Goal: Task Accomplishment & Management: Manage account settings

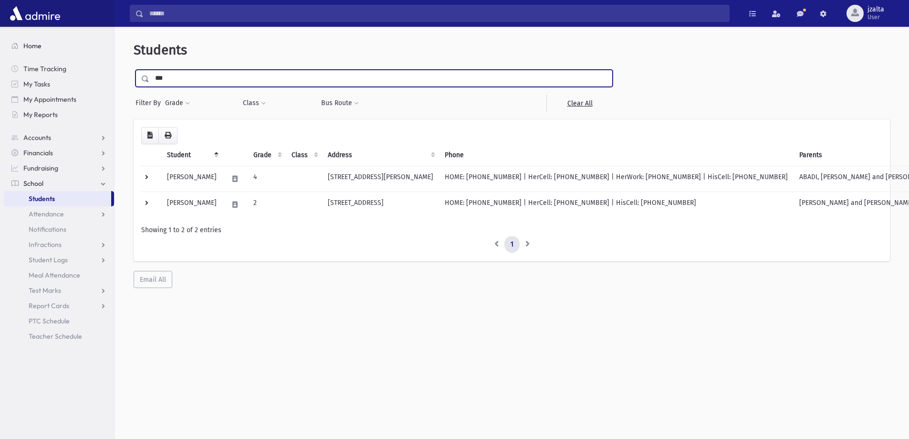
click at [27, 46] on span "Home" at bounding box center [32, 46] width 18 height 9
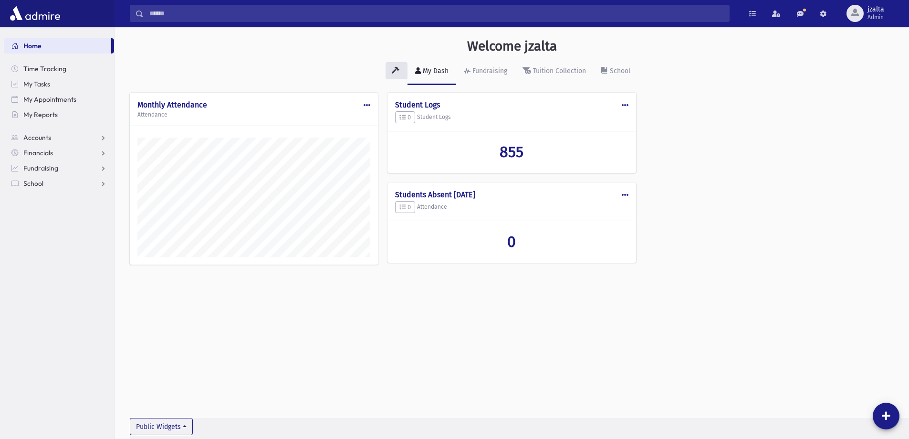
scroll to position [433, 795]
click at [67, 179] on link "School" at bounding box center [59, 183] width 110 height 15
click at [70, 217] on link "Attendance" at bounding box center [59, 213] width 110 height 15
drag, startPoint x: 47, startPoint y: 228, endPoint x: 52, endPoint y: 227, distance: 5.3
click at [48, 228] on span "Entry" at bounding box center [44, 229] width 16 height 9
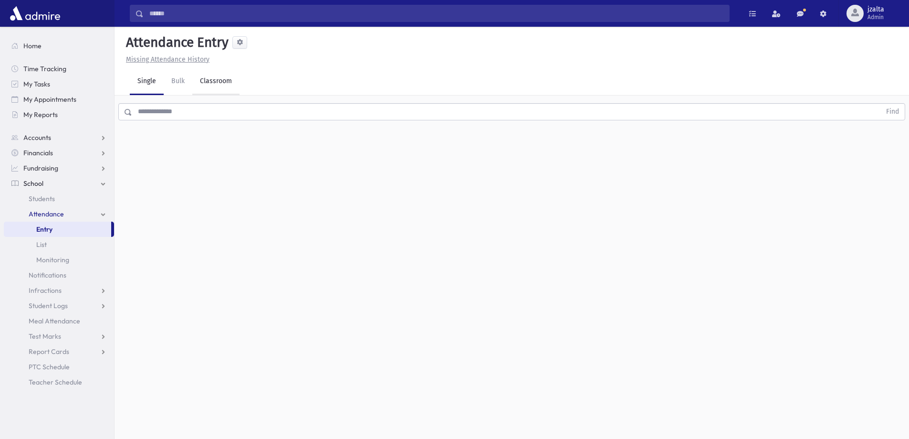
click at [217, 79] on link "Classroom" at bounding box center [215, 81] width 47 height 27
click at [227, 123] on div "--Select One--" at bounding box center [259, 123] width 95 height 10
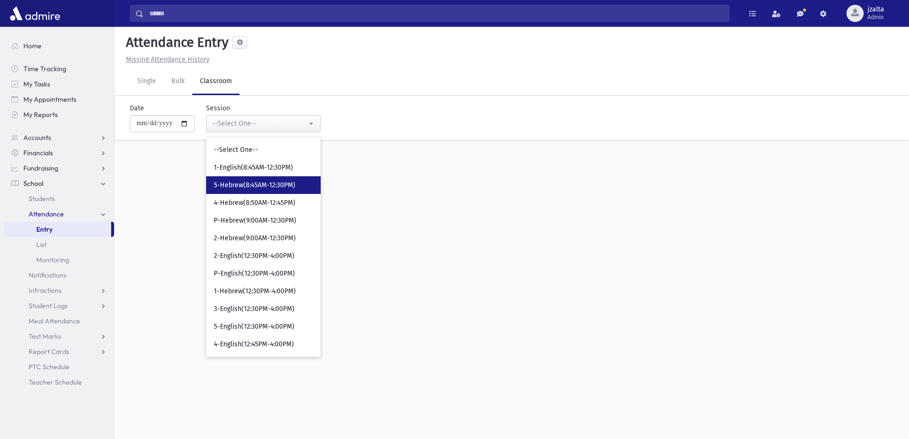
click at [246, 180] on link "5-Hebrew(8:45AM-12:30PM)" at bounding box center [263, 185] width 115 height 18
select select "***"
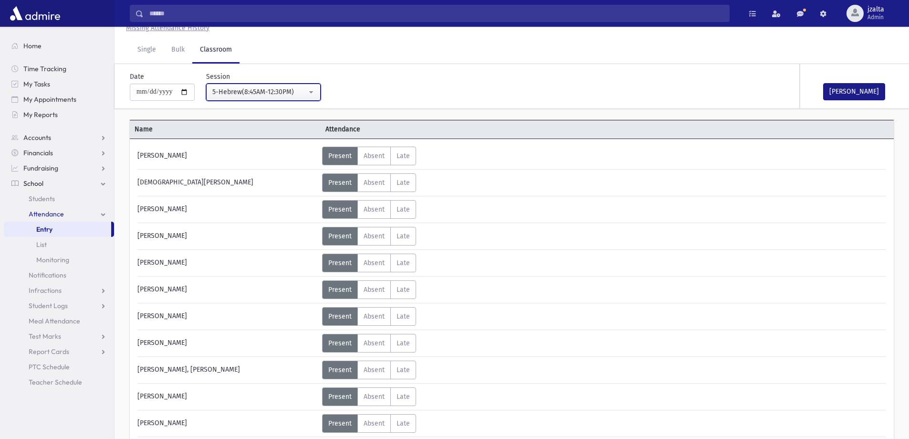
scroll to position [48, 0]
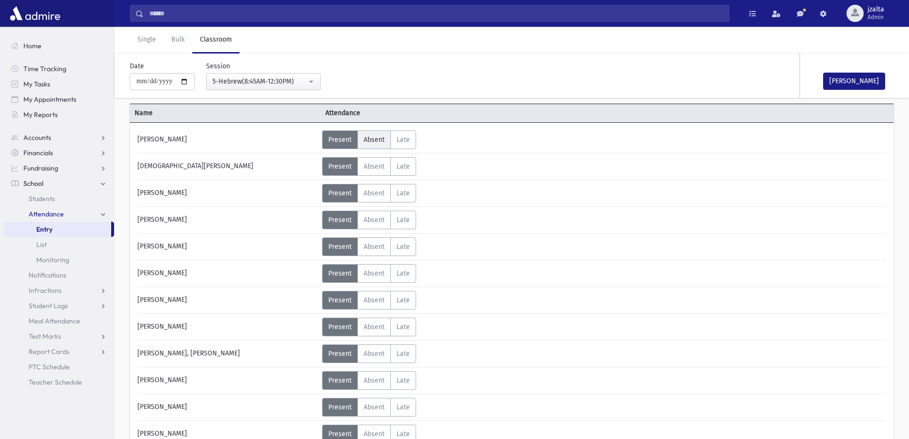
click at [376, 140] on span "Absent" at bounding box center [374, 140] width 21 height 8
click at [336, 136] on span "Present" at bounding box center [339, 140] width 23 height 8
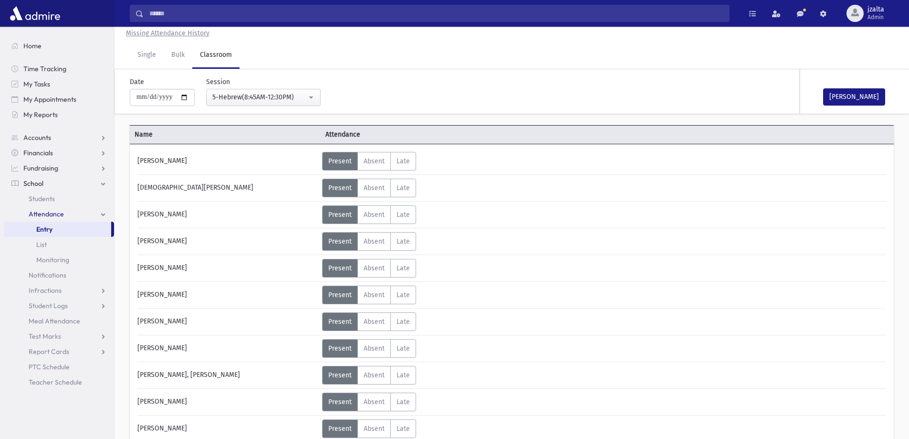
scroll to position [0, 0]
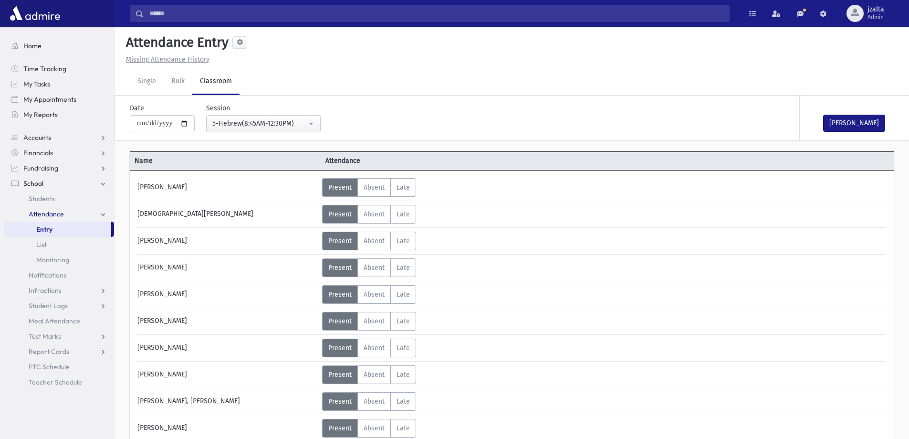
click at [28, 45] on span "Home" at bounding box center [32, 46] width 18 height 9
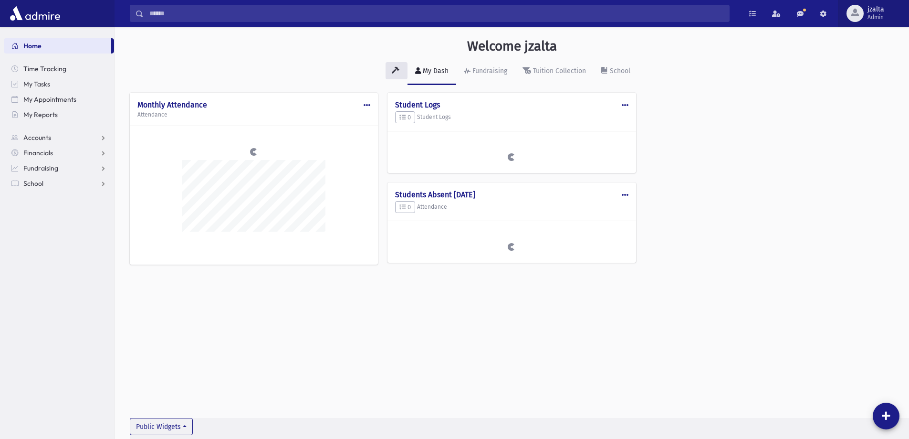
click at [890, 2] on button "jzalta Admin" at bounding box center [874, 13] width 71 height 27
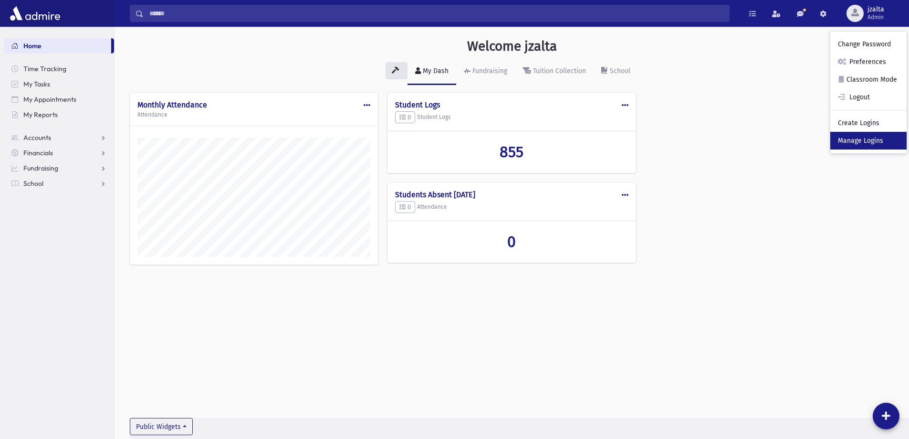
click at [868, 139] on link "Manage Logins" at bounding box center [868, 141] width 76 height 18
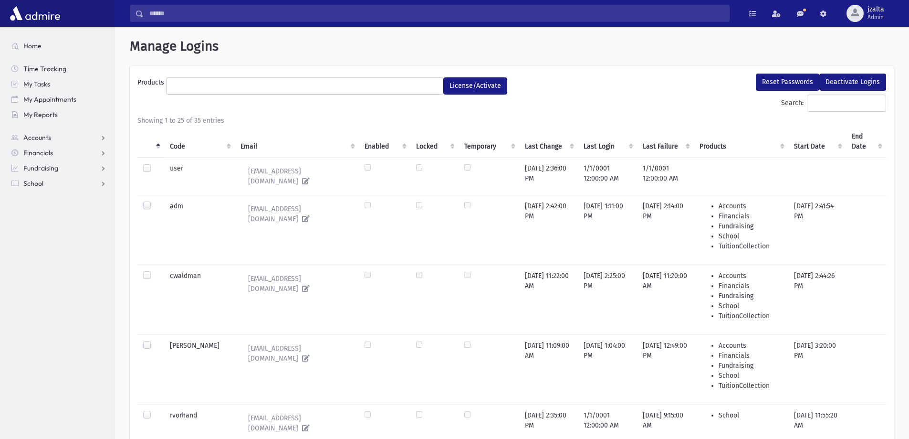
select select
click at [155, 164] on label at bounding box center [155, 164] width 0 height 0
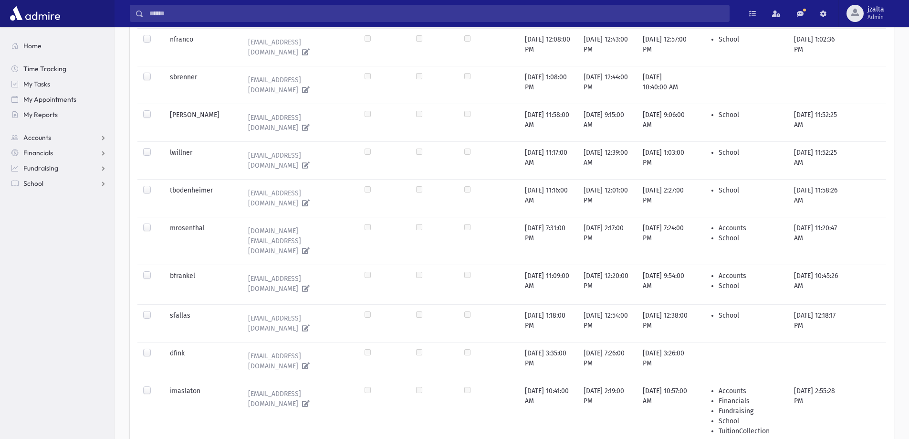
scroll to position [816, 0]
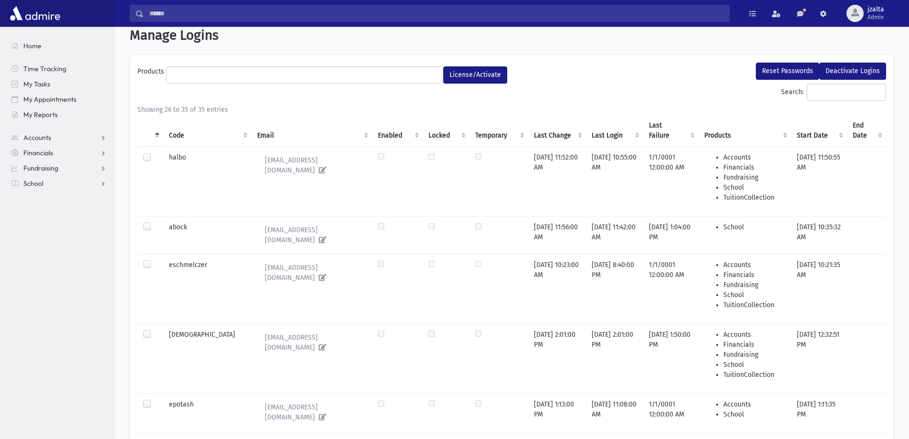
scroll to position [0, 0]
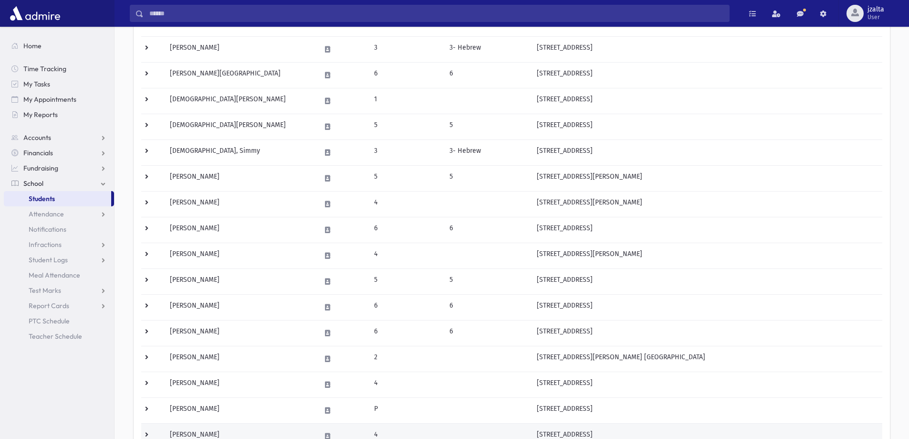
scroll to position [475, 0]
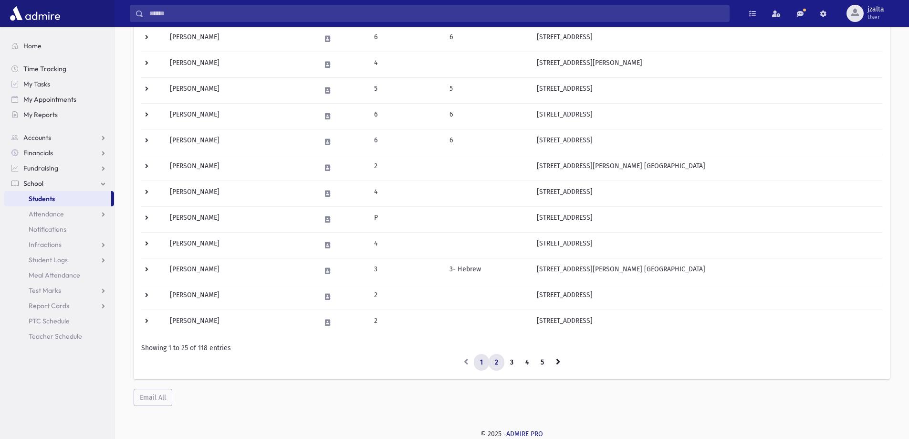
click at [499, 358] on link "2" at bounding box center [497, 362] width 16 height 17
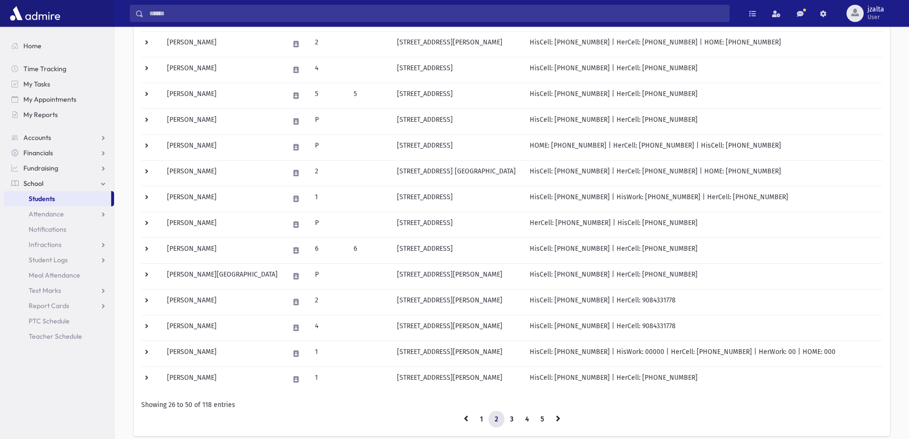
scroll to position [475, 0]
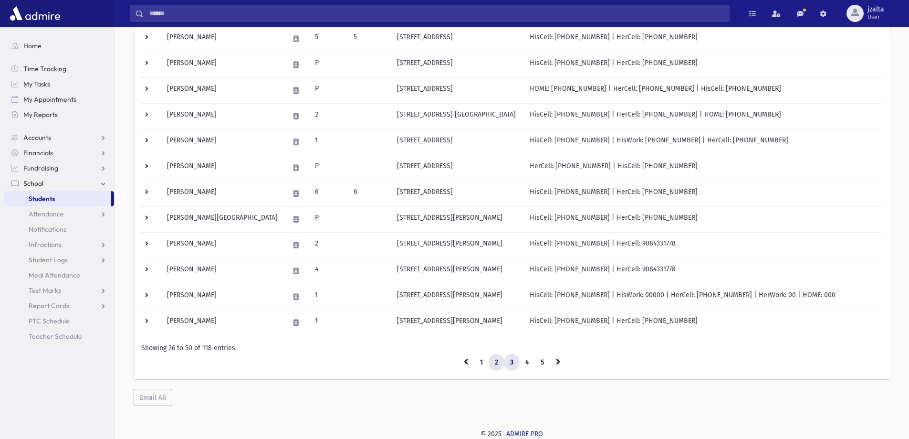
click at [506, 365] on link "3" at bounding box center [512, 362] width 16 height 17
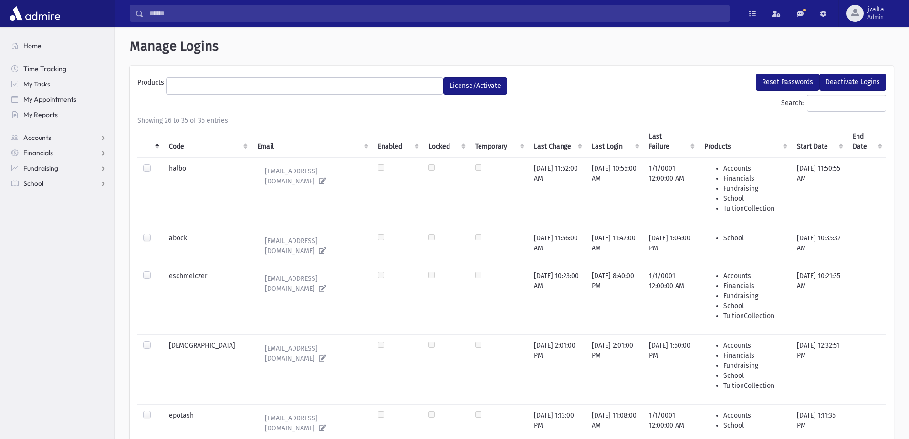
select select
click at [37, 178] on link "School" at bounding box center [59, 183] width 110 height 15
click at [46, 194] on span "Students" at bounding box center [42, 198] width 26 height 9
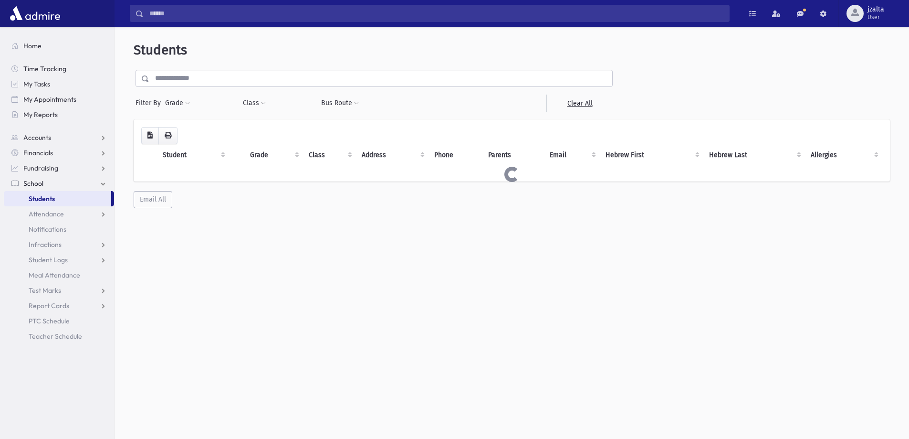
select select
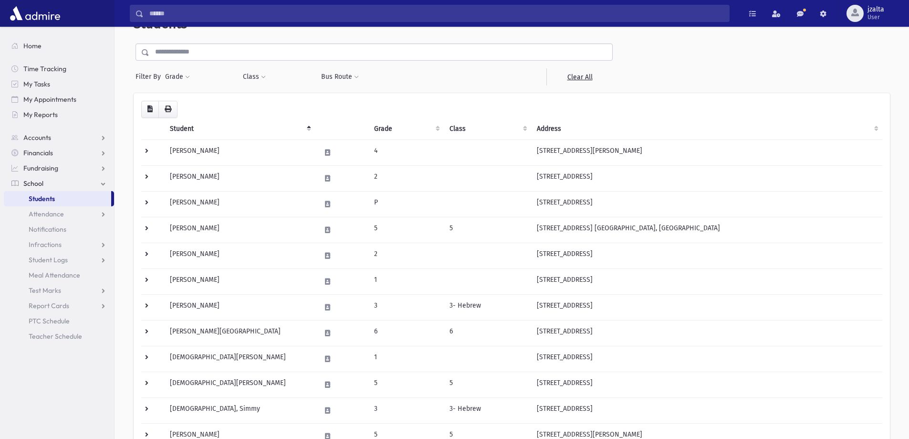
scroll to position [48, 0]
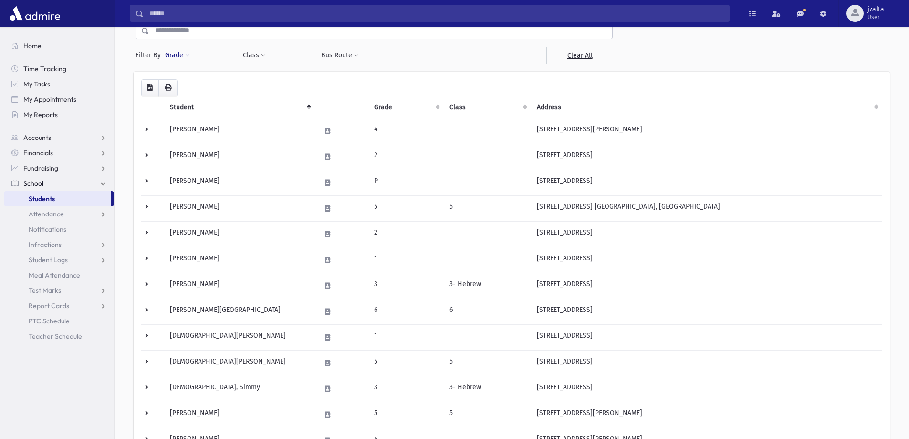
click at [186, 53] on span at bounding box center [187, 56] width 5 height 6
click at [195, 78] on ul at bounding box center [220, 82] width 99 height 14
type input "*"
select select "*"
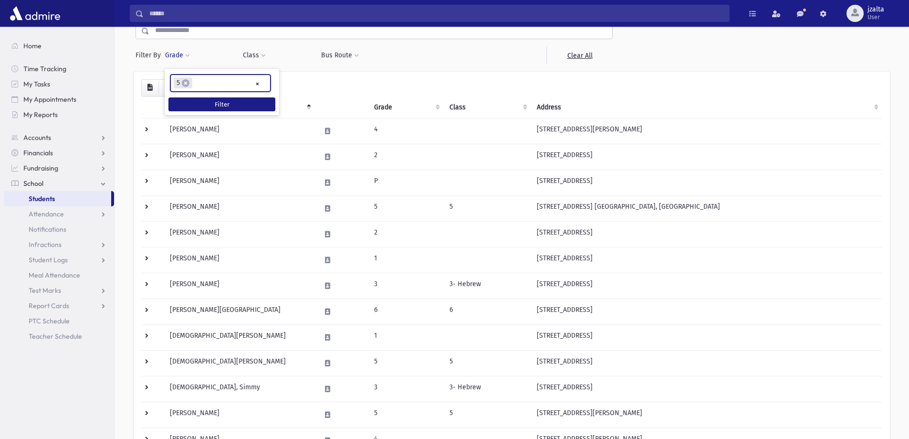
click at [200, 95] on div "* * * * * * * * * × × 5 Filter" at bounding box center [222, 92] width 115 height 46
click at [200, 101] on button "Filter" at bounding box center [221, 104] width 107 height 14
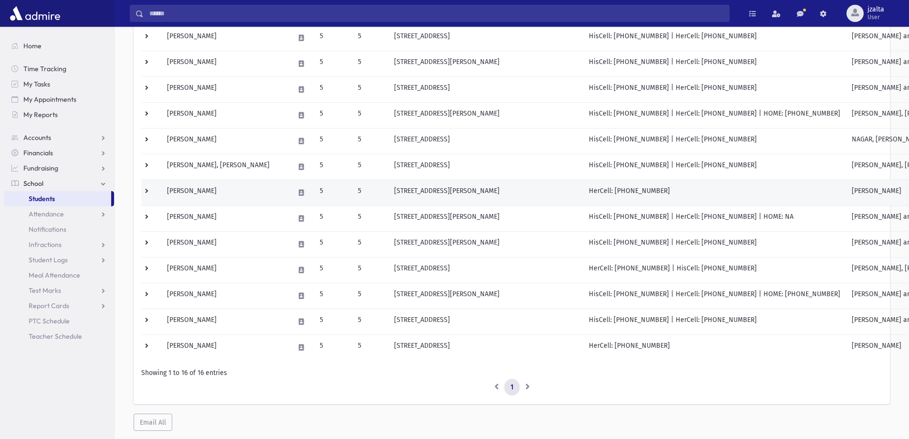
scroll to position [195, 0]
